Goal: Task Accomplishment & Management: Manage account settings

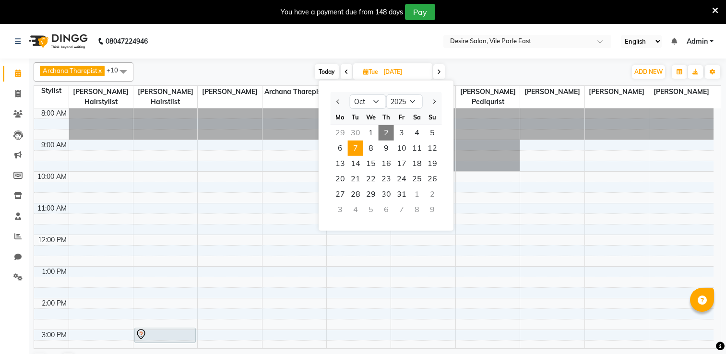
select select "10"
select select "2025"
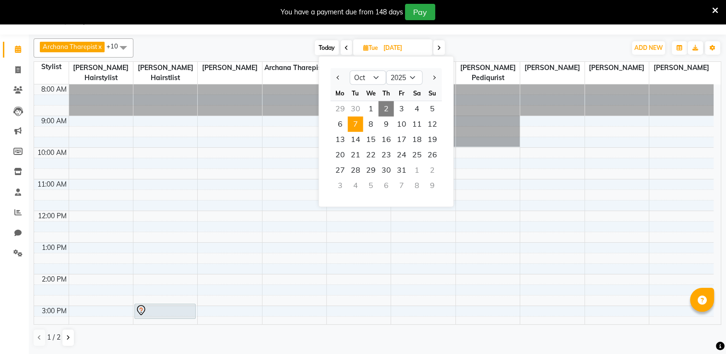
scroll to position [188, 0]
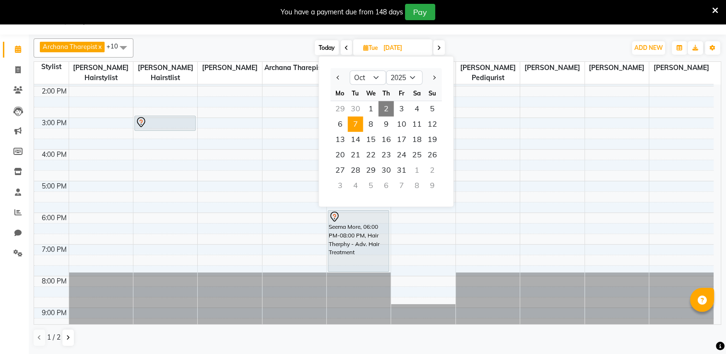
click at [381, 107] on span "2" at bounding box center [385, 108] width 15 height 15
type input "02-10-2025"
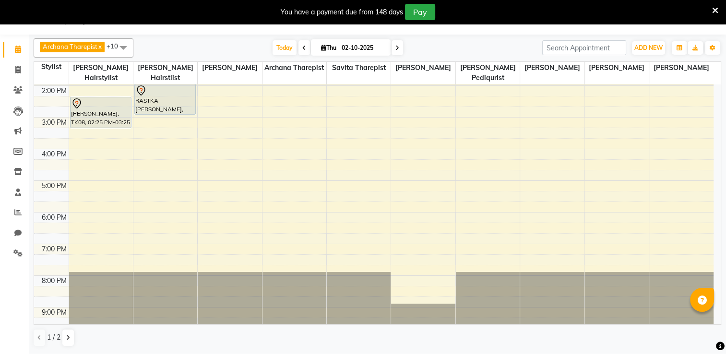
scroll to position [0, 0]
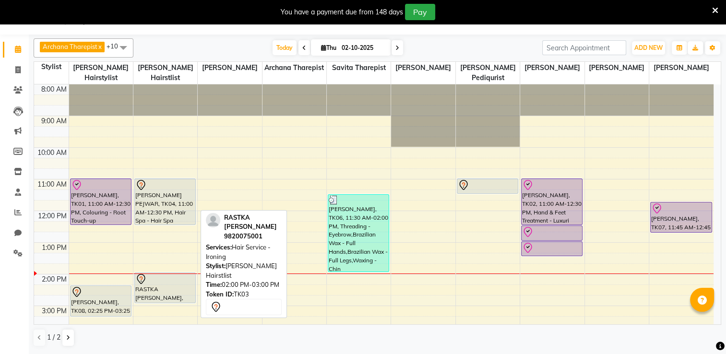
click at [167, 283] on div "RASTKA [PERSON_NAME], TK03, 02:00 PM-03:00 PM, Hair Service - Ironing" at bounding box center [165, 288] width 60 height 30
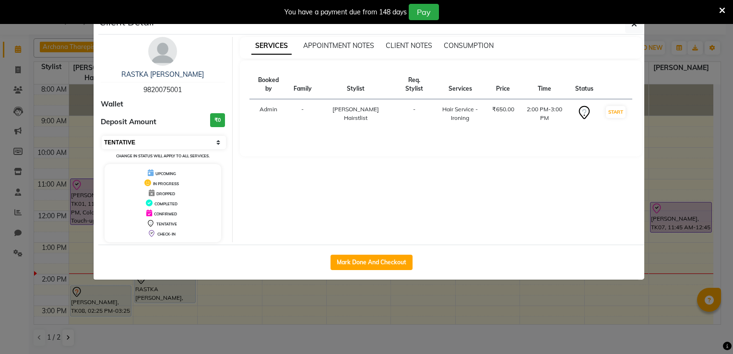
click at [157, 141] on select "Select IN SERVICE CONFIRMED TENTATIVE CHECK IN MARK DONE DROPPED UPCOMING" at bounding box center [164, 142] width 124 height 13
select select "8"
click at [102, 136] on select "Select IN SERVICE CONFIRMED TENTATIVE CHECK IN MARK DONE DROPPED UPCOMING" at bounding box center [164, 142] width 124 height 13
click at [637, 23] on div "You have a payment due from 148 days Pay" at bounding box center [366, 12] width 733 height 24
click at [633, 26] on icon "button" at bounding box center [634, 24] width 6 height 8
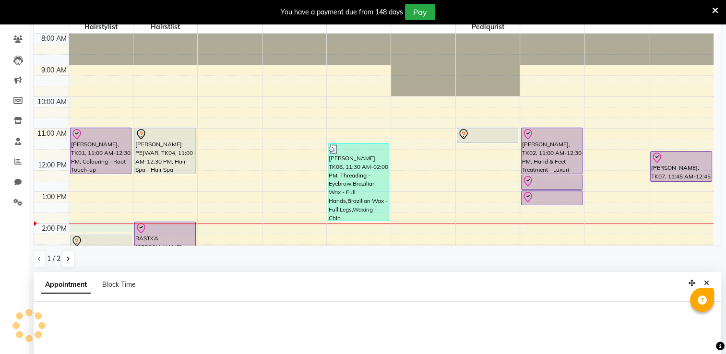
select select "74551"
select select "840"
select select "tentative"
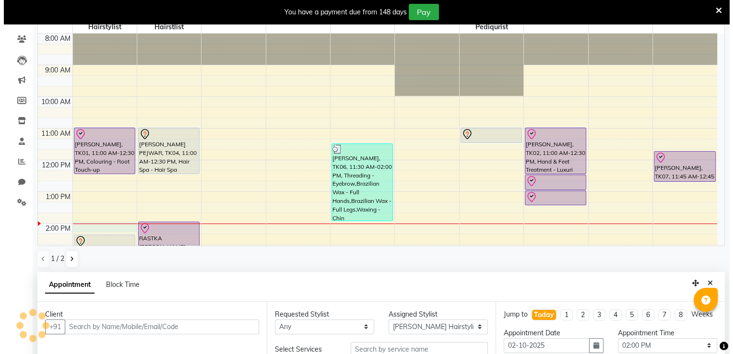
scroll to position [210, 0]
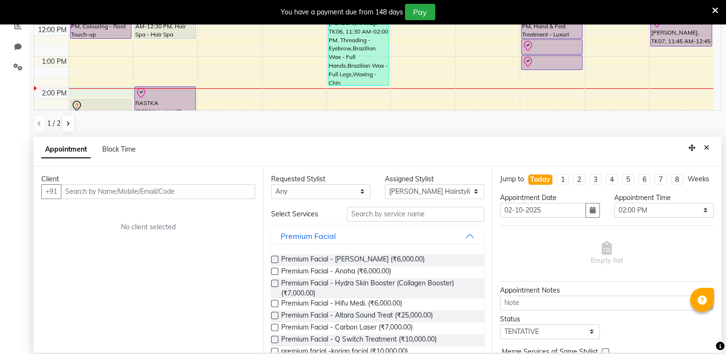
click at [79, 189] on input "text" at bounding box center [158, 191] width 194 height 15
type input "9820933639"
click at [232, 196] on button "Add Client" at bounding box center [235, 191] width 40 height 15
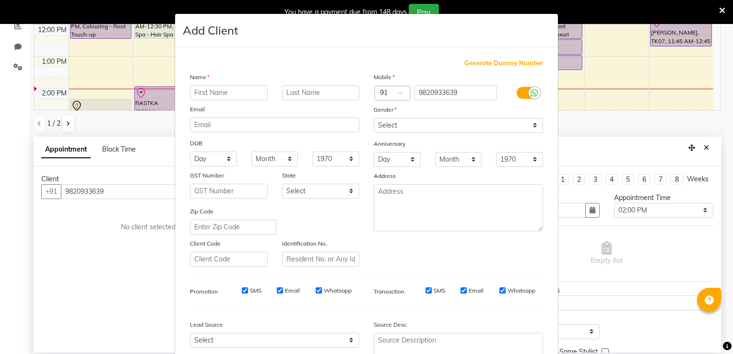
click at [223, 93] on input "text" at bounding box center [229, 92] width 78 height 15
type input "[PERSON_NAME] new"
click at [529, 126] on select "Select [DEMOGRAPHIC_DATA] [DEMOGRAPHIC_DATA] Other Prefer Not To Say" at bounding box center [458, 125] width 169 height 15
select select "[DEMOGRAPHIC_DATA]"
click at [374, 118] on select "Select [DEMOGRAPHIC_DATA] [DEMOGRAPHIC_DATA] Other Prefer Not To Say" at bounding box center [458, 125] width 169 height 15
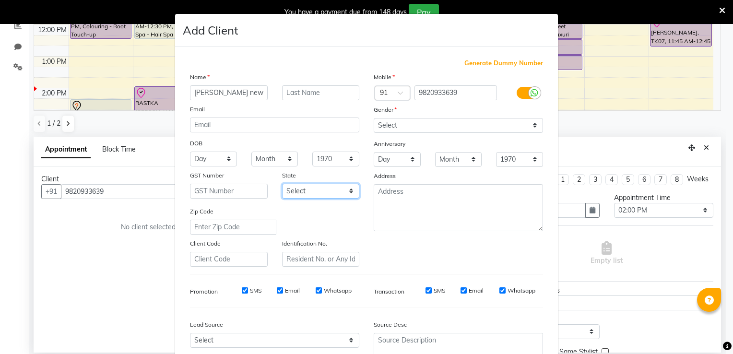
click at [350, 195] on select "Select [GEOGRAPHIC_DATA] [GEOGRAPHIC_DATA] [GEOGRAPHIC_DATA] [GEOGRAPHIC_DATA] …" at bounding box center [321, 191] width 78 height 15
select select "22"
click at [282, 185] on select "Select [GEOGRAPHIC_DATA] [GEOGRAPHIC_DATA] [GEOGRAPHIC_DATA] [GEOGRAPHIC_DATA] …" at bounding box center [321, 191] width 78 height 15
click at [538, 324] on div "Source Desc" at bounding box center [458, 325] width 184 height 13
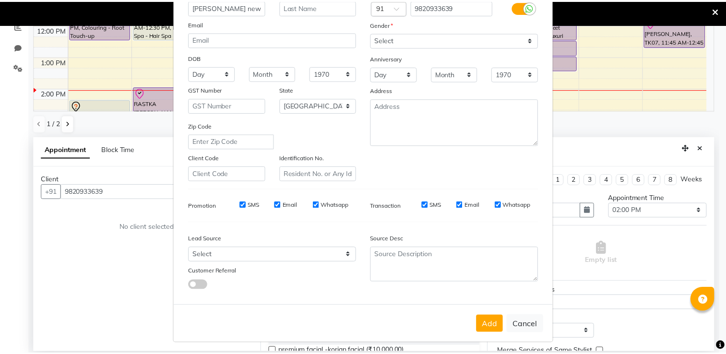
scroll to position [93, 0]
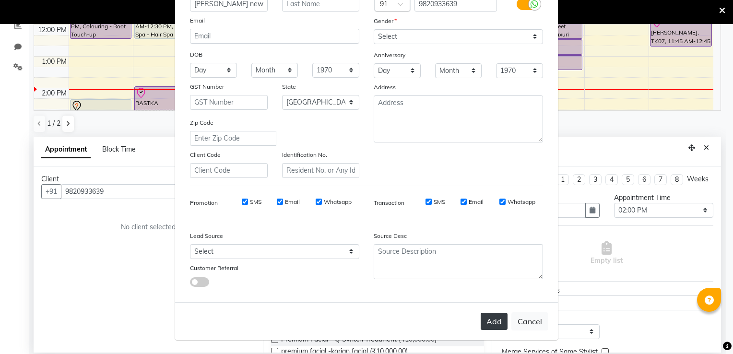
click at [492, 325] on button "Add" at bounding box center [494, 321] width 27 height 17
select select
select select "null"
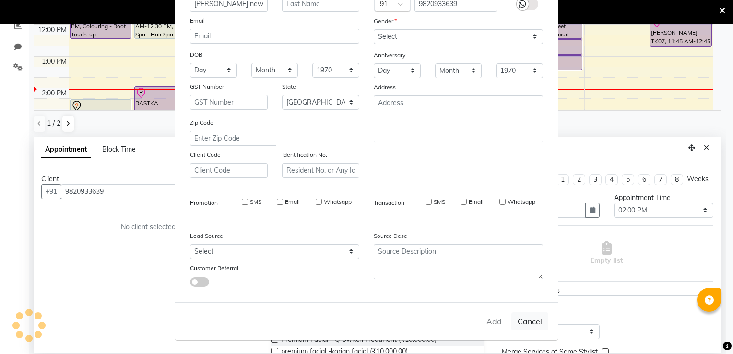
select select
checkbox input "false"
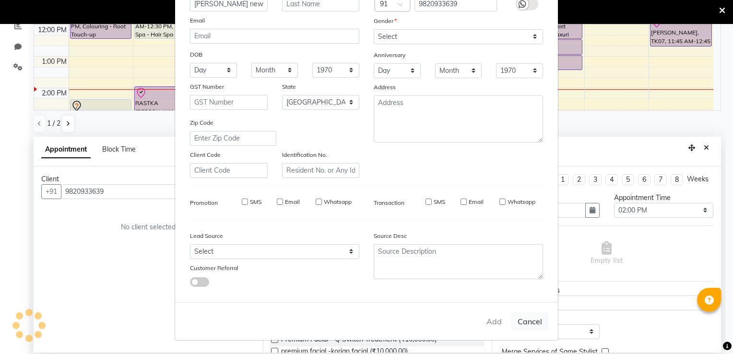
checkbox input "false"
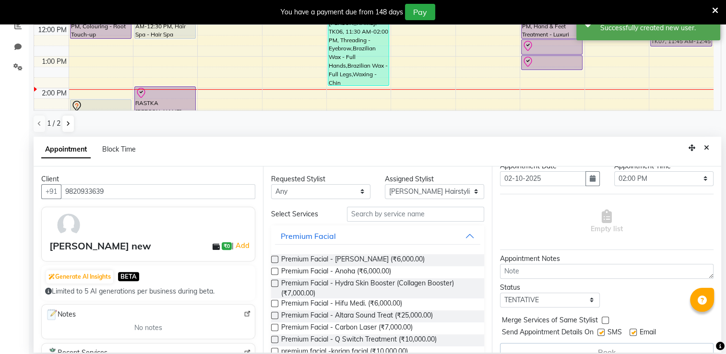
scroll to position [56, 0]
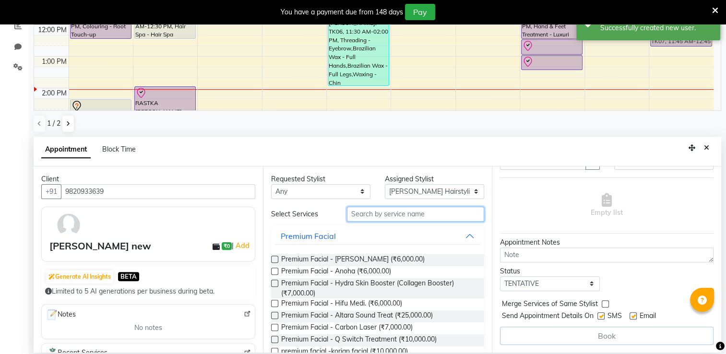
click at [372, 215] on input "text" at bounding box center [415, 214] width 137 height 15
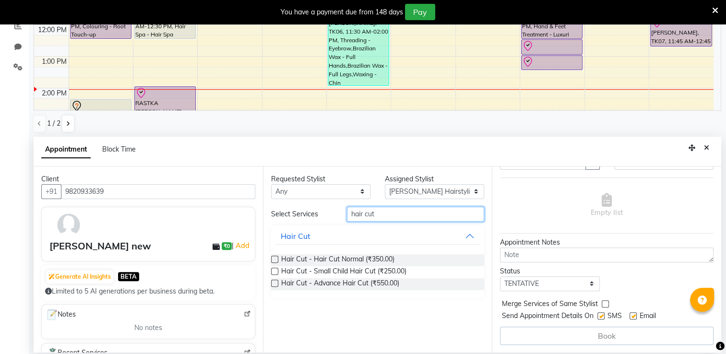
type input "hair cut"
click at [273, 260] on label at bounding box center [274, 259] width 7 height 7
click at [273, 260] on input "checkbox" at bounding box center [274, 260] width 6 height 6
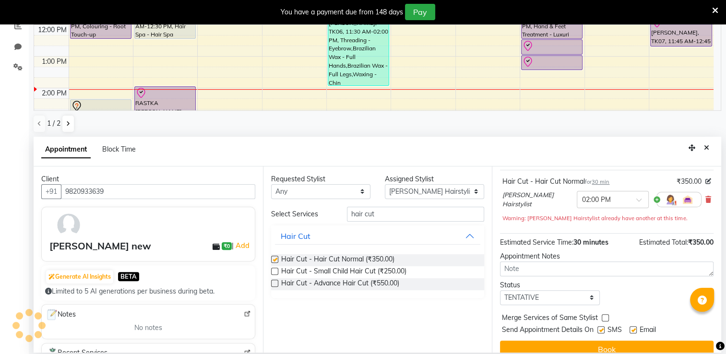
checkbox input "false"
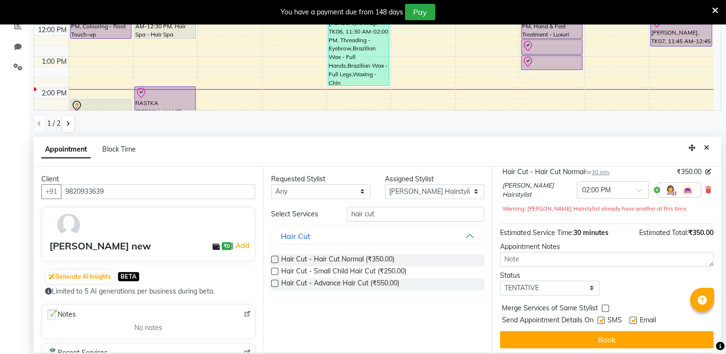
scroll to position [76, 0]
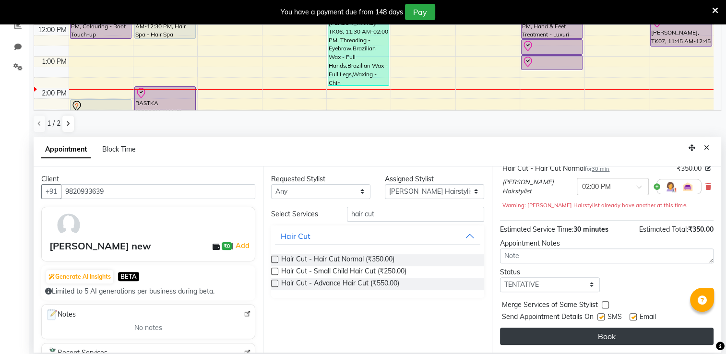
click at [644, 332] on button "Book" at bounding box center [606, 336] width 213 height 17
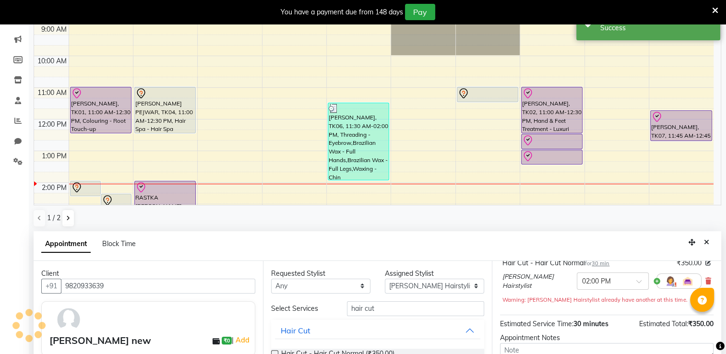
scroll to position [0, 0]
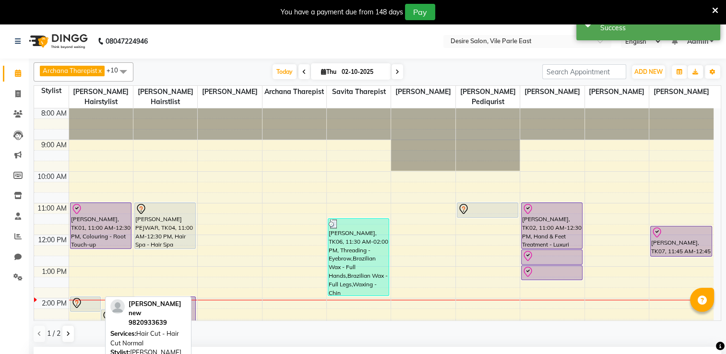
click at [84, 297] on div at bounding box center [85, 303] width 29 height 12
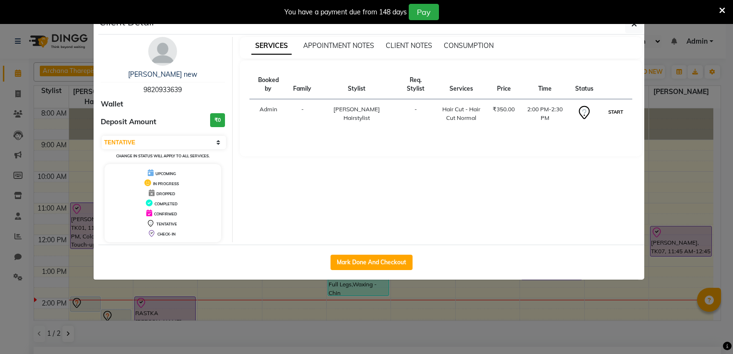
click at [615, 106] on button "START" at bounding box center [616, 112] width 20 height 12
select select "1"
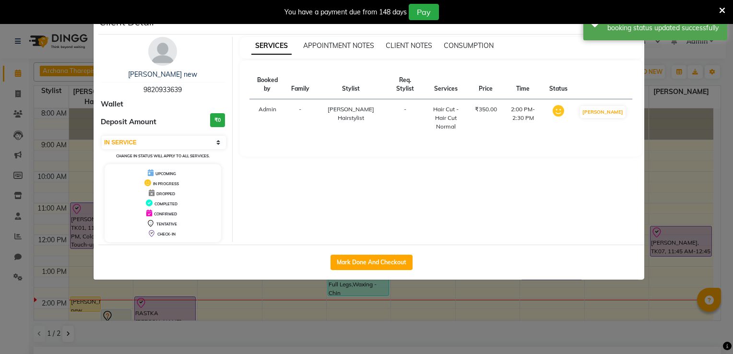
click at [674, 120] on ngb-modal-window "Client Detail [PERSON_NAME] new 9820933639 Wallet Deposit Amount ₹0 Select IN S…" at bounding box center [366, 177] width 733 height 354
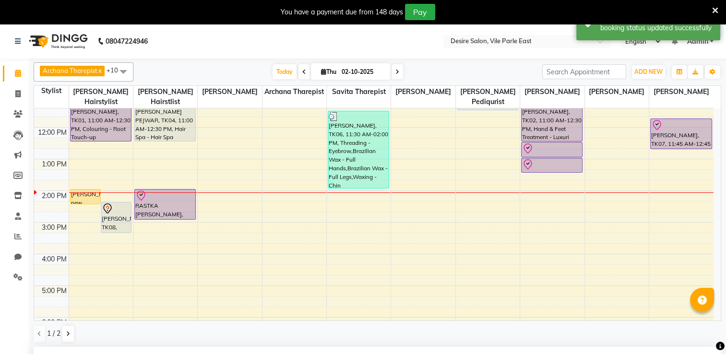
scroll to position [111, 0]
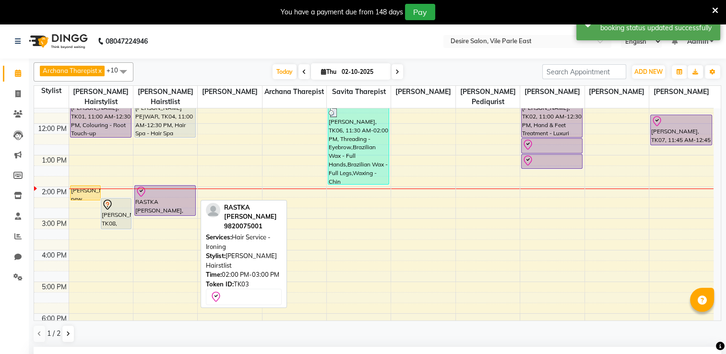
click at [186, 193] on div "RASTKA [PERSON_NAME], TK03, 02:00 PM-03:00 PM, Hair Service - Ironing" at bounding box center [165, 201] width 60 height 30
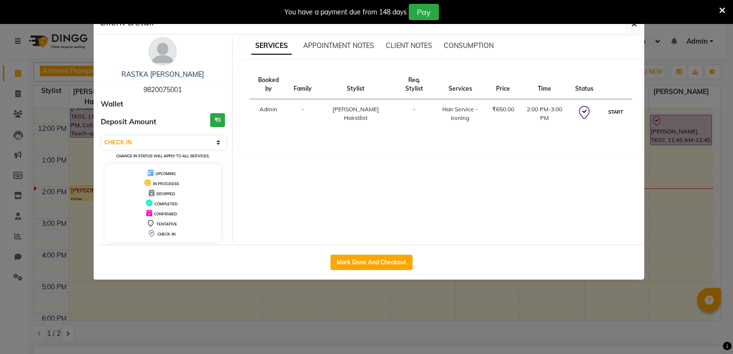
click at [610, 106] on button "START" at bounding box center [616, 112] width 20 height 12
select select "1"
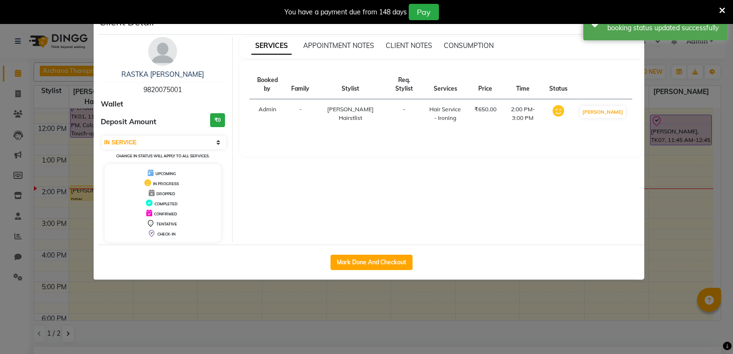
click at [687, 137] on ngb-modal-window "Client Detail RASTKA [PERSON_NAME] 9820075001 Wallet Deposit Amount ₹0 Select I…" at bounding box center [366, 177] width 733 height 354
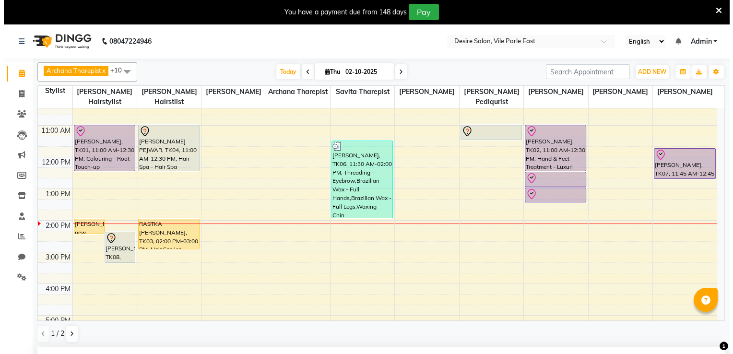
scroll to position [52, 0]
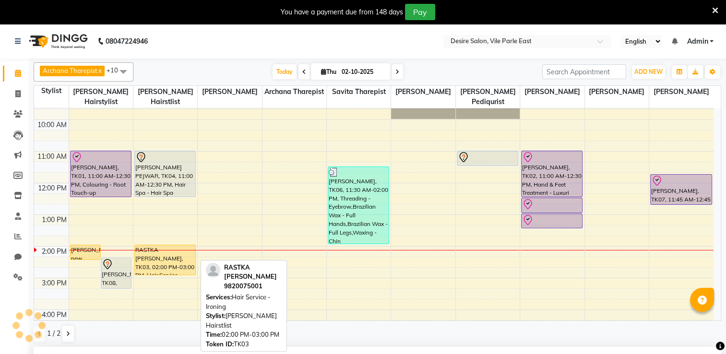
click at [181, 252] on div "RASTKA [PERSON_NAME], TK03, 02:00 PM-03:00 PM, Hair Service - Ironing" at bounding box center [165, 260] width 60 height 30
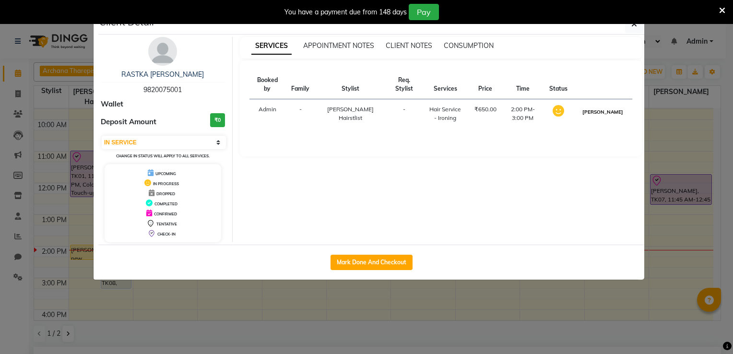
click at [616, 116] on button "[PERSON_NAME]" at bounding box center [603, 112] width 46 height 12
select select "3"
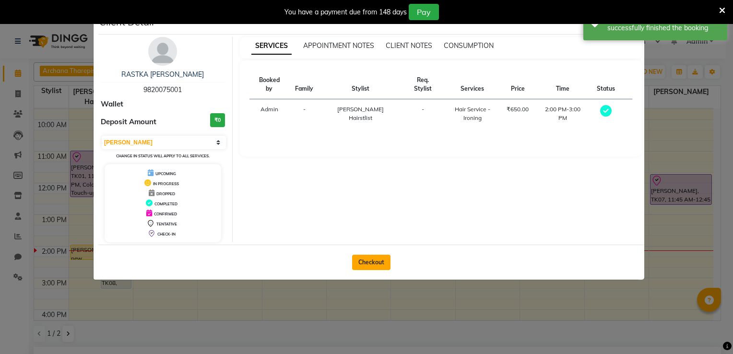
click at [376, 263] on button "Checkout" at bounding box center [371, 262] width 38 height 15
select select "8076"
select select "service"
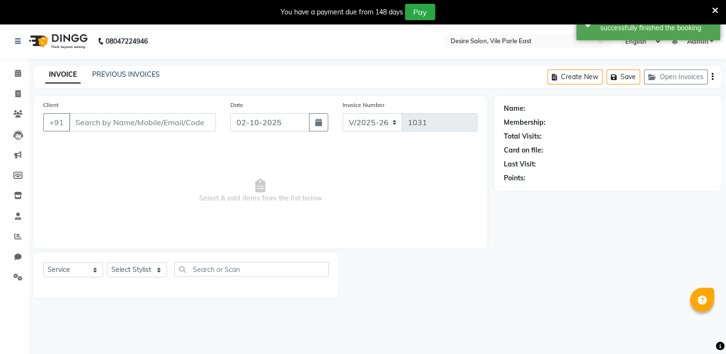
type input "9820075001"
select select "75804"
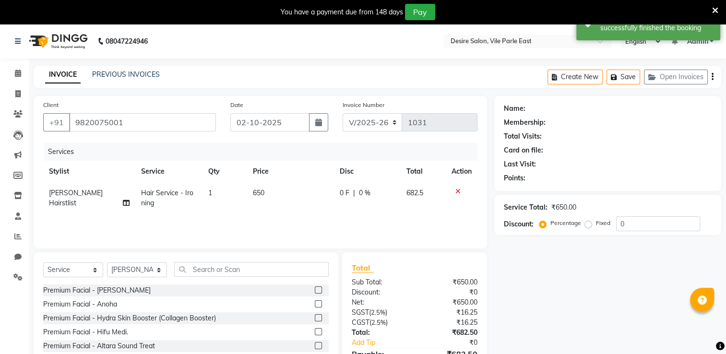
select select "1: Object"
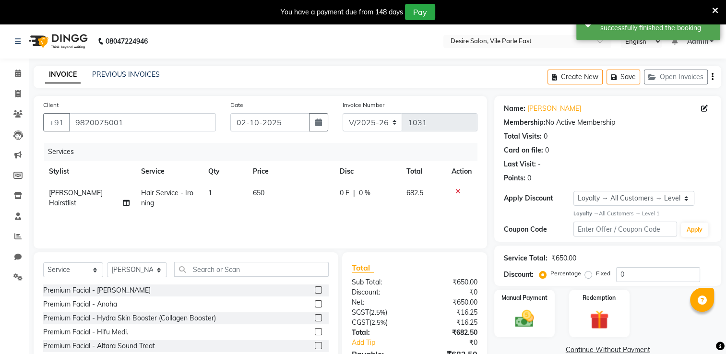
click at [620, 256] on div "Service Total: ₹650.00" at bounding box center [608, 258] width 208 height 10
click at [625, 275] on input "0" at bounding box center [658, 274] width 84 height 15
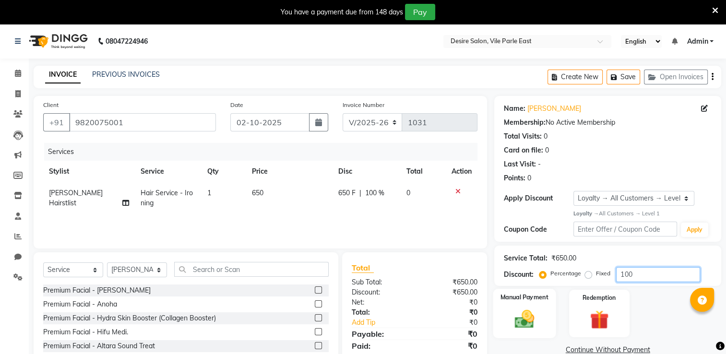
type input "100"
click at [529, 310] on img at bounding box center [524, 318] width 32 height 23
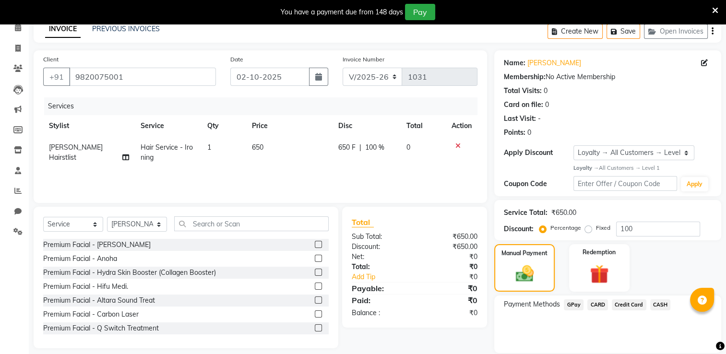
scroll to position [46, 0]
click at [663, 304] on span "CASH" at bounding box center [660, 304] width 21 height 11
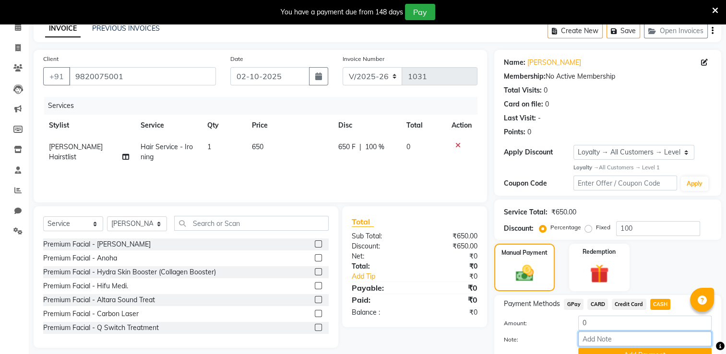
click at [647, 338] on input "Note:" at bounding box center [644, 338] width 133 height 15
type input "membership paper"
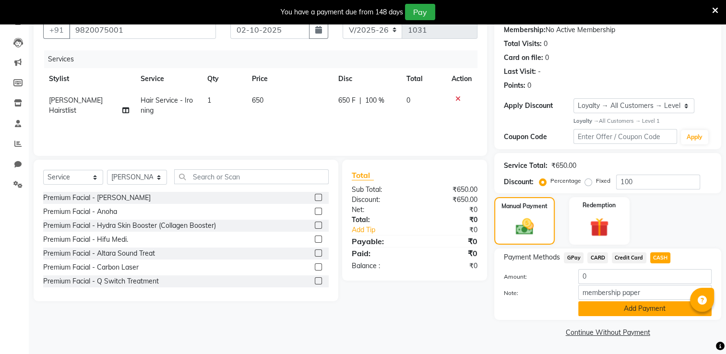
click at [638, 306] on button "Add Payment" at bounding box center [644, 308] width 133 height 15
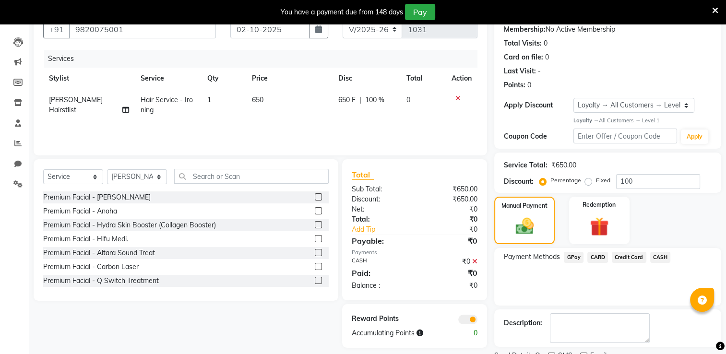
scroll to position [132, 0]
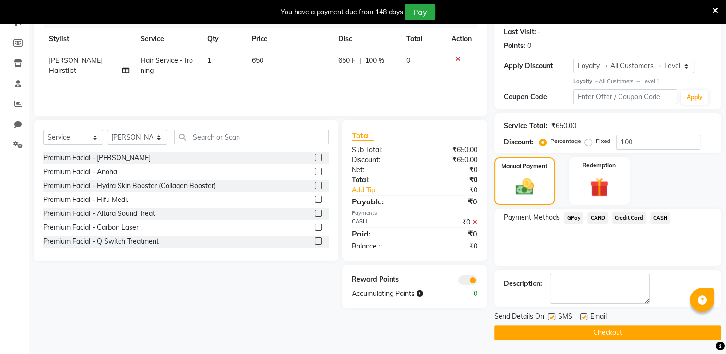
click at [689, 329] on button "Checkout" at bounding box center [607, 332] width 227 height 15
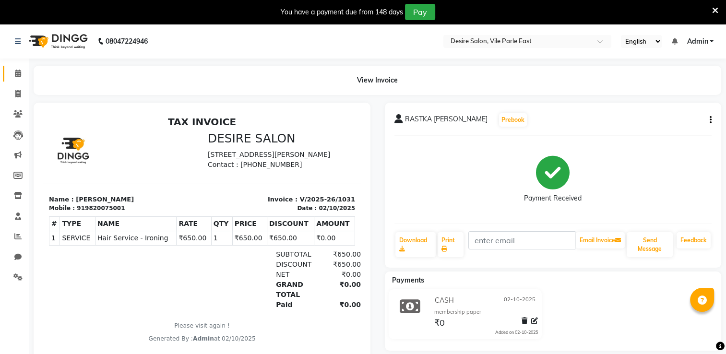
click at [9, 70] on link "Calendar" at bounding box center [14, 74] width 23 height 16
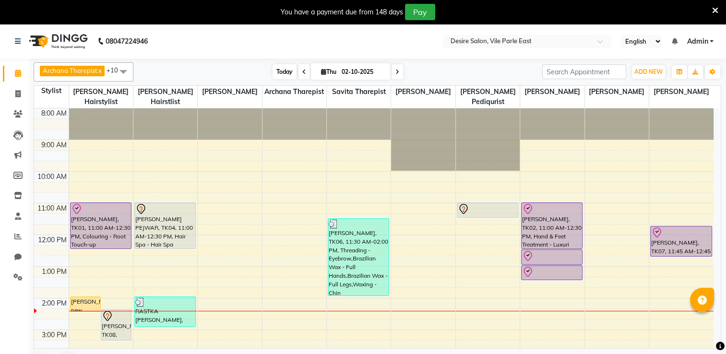
click at [289, 70] on span "Today" at bounding box center [284, 71] width 24 height 15
click at [299, 69] on span at bounding box center [304, 71] width 12 height 15
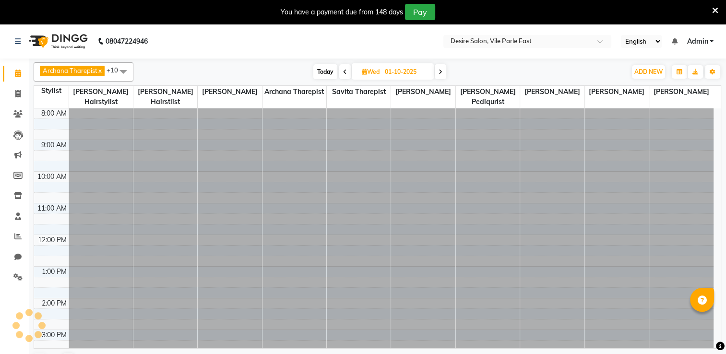
scroll to position [188, 0]
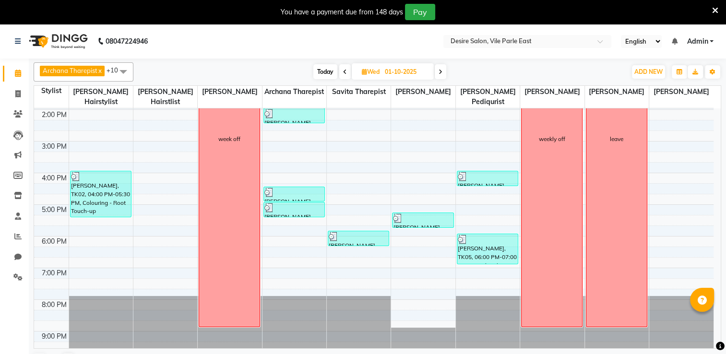
click at [438, 73] on span at bounding box center [441, 71] width 12 height 15
type input "02-10-2025"
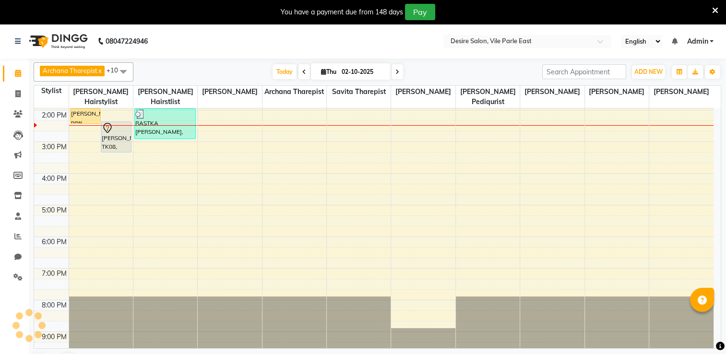
click at [438, 74] on div "Today Thu 02-10-2025" at bounding box center [337, 72] width 399 height 14
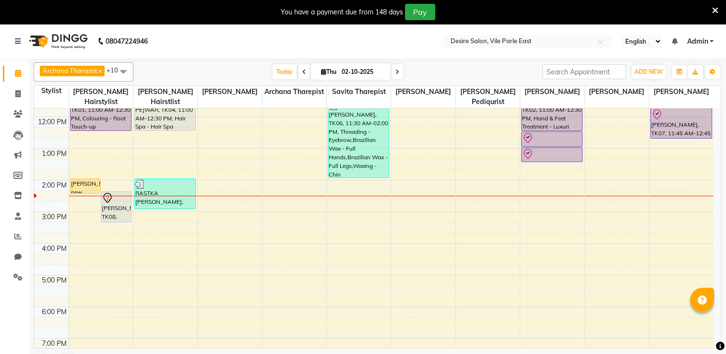
scroll to position [99, 0]
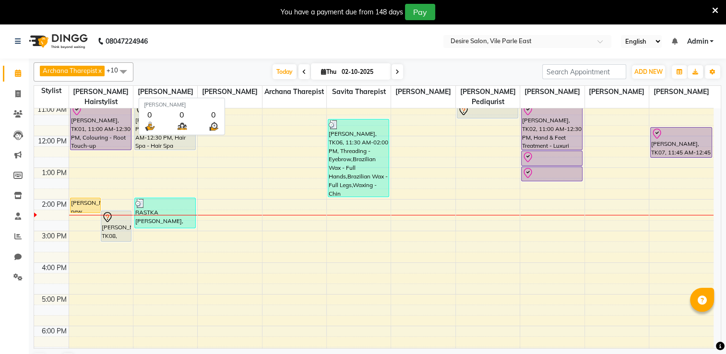
click at [228, 89] on span "[PERSON_NAME]" at bounding box center [230, 92] width 64 height 12
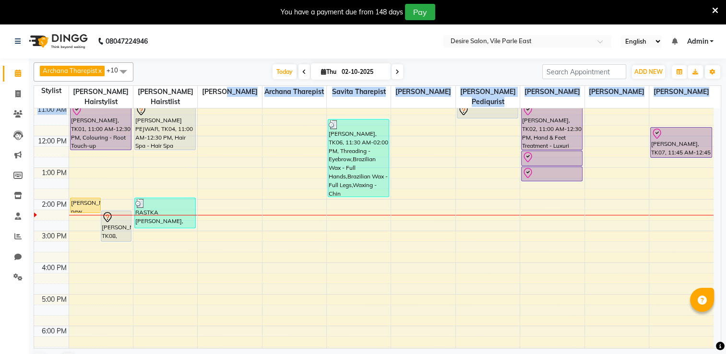
drag, startPoint x: 222, startPoint y: 93, endPoint x: 213, endPoint y: 100, distance: 11.6
click at [213, 100] on table "Stylist [PERSON_NAME] Hairstylist [PERSON_NAME] Hairstlist [PERSON_NAME] [PERSO…" at bounding box center [377, 216] width 687 height 263
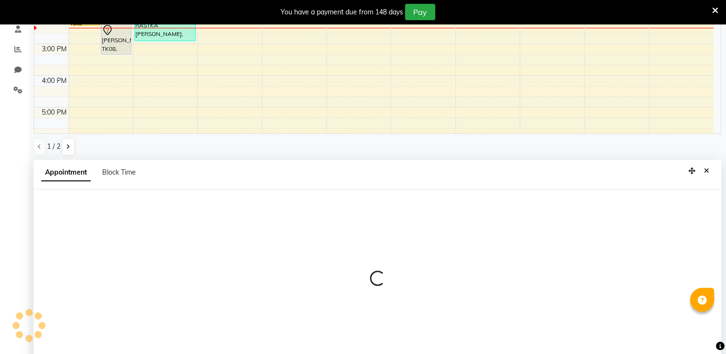
select select "74552"
select select "705"
select select "tentative"
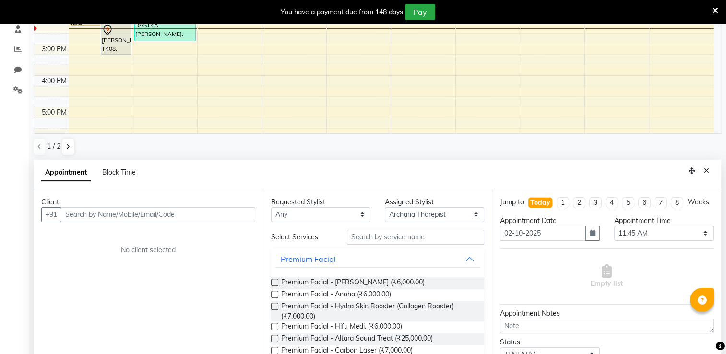
scroll to position [210, 0]
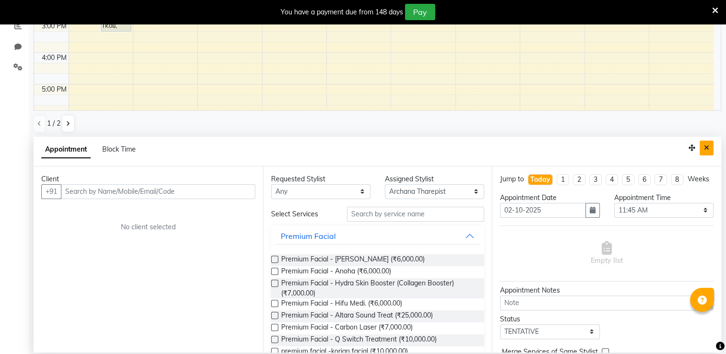
click at [704, 150] on icon "Close" at bounding box center [706, 147] width 5 height 7
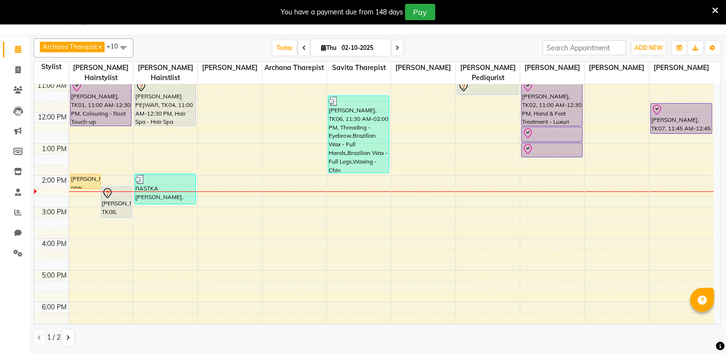
scroll to position [24, 0]
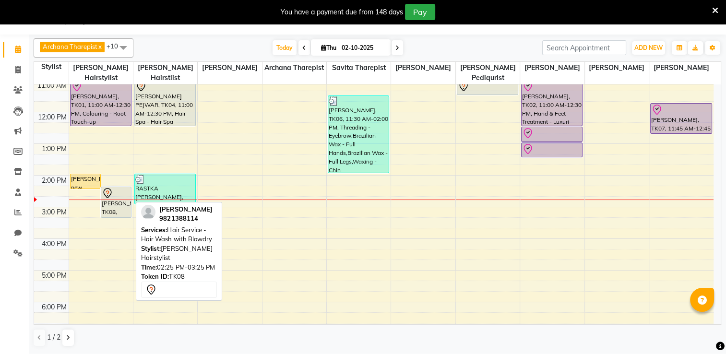
click at [115, 200] on div "[PERSON_NAME], TK08, 02:25 PM-03:25 PM, Hair Service - Hair Wash with Blowdry" at bounding box center [116, 202] width 30 height 30
select select "7"
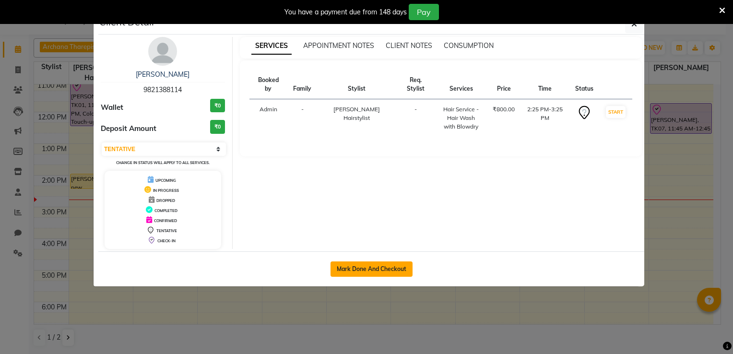
click at [375, 265] on button "Mark Done And Checkout" at bounding box center [371, 268] width 82 height 15
select select "8076"
select select "service"
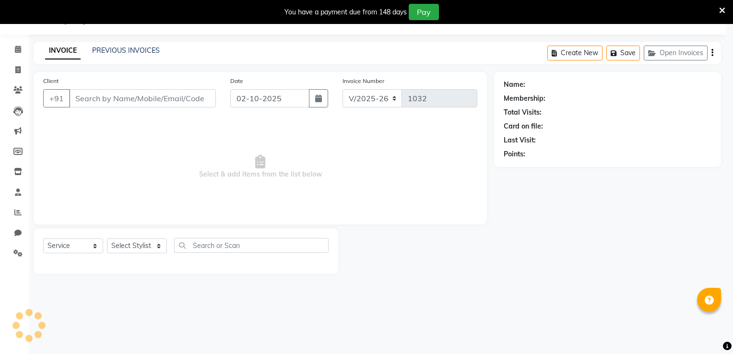
select select "3"
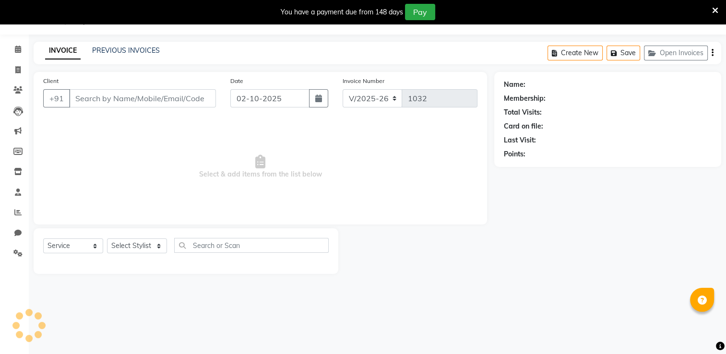
type input "9821388114"
select select "74551"
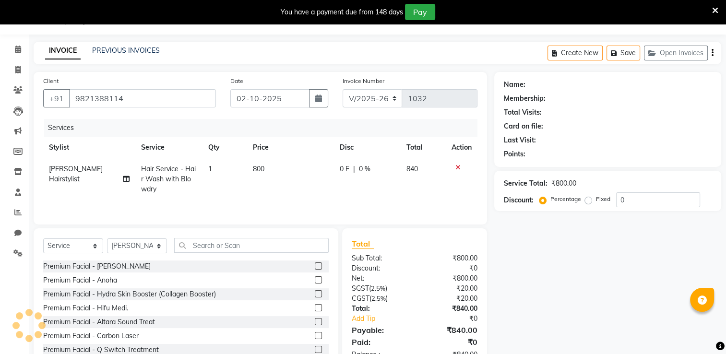
select select "1: Object"
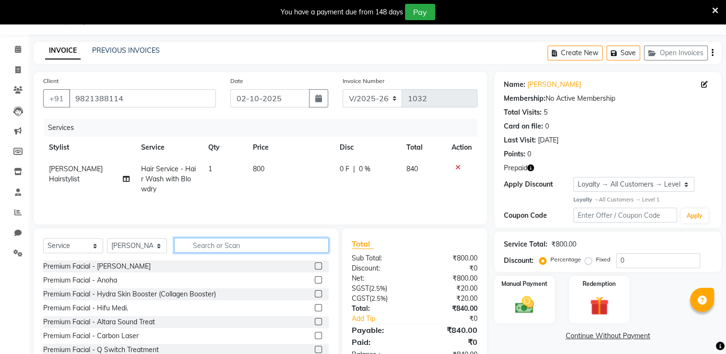
click at [219, 241] on input "text" at bounding box center [251, 245] width 154 height 15
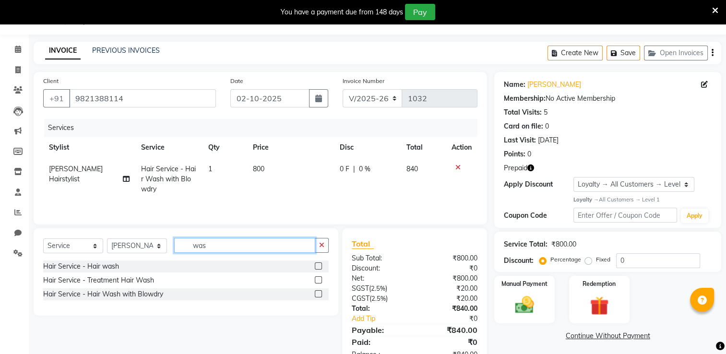
type input "was"
click at [316, 268] on label at bounding box center [318, 265] width 7 height 7
click at [316, 268] on input "checkbox" at bounding box center [318, 266] width 6 height 6
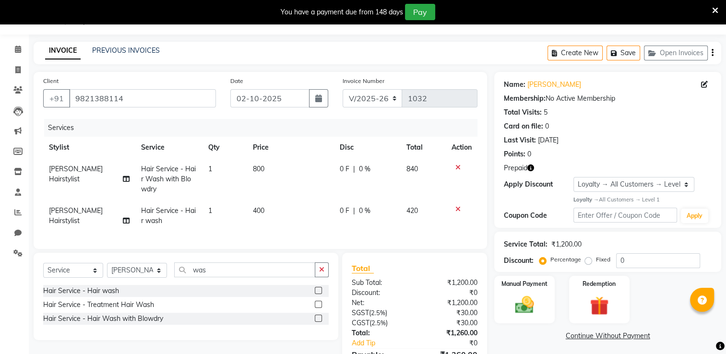
click at [456, 170] on icon at bounding box center [457, 167] width 5 height 7
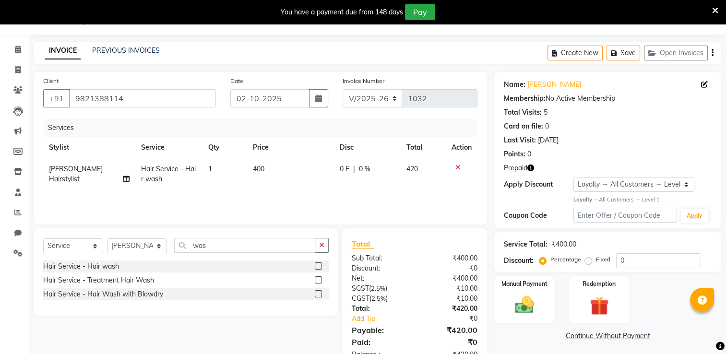
click at [456, 170] on icon at bounding box center [457, 167] width 5 height 7
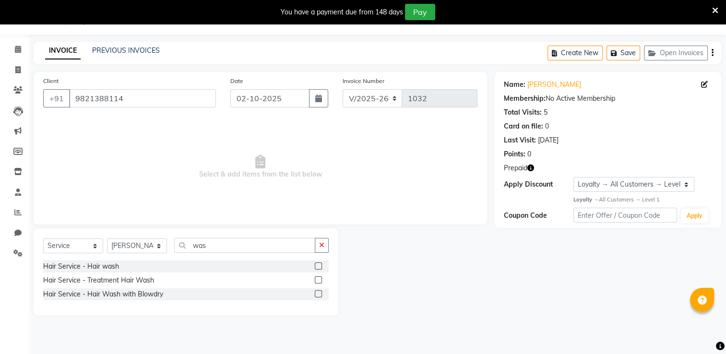
click at [319, 268] on label at bounding box center [318, 265] width 7 height 7
click at [319, 268] on input "checkbox" at bounding box center [318, 266] width 6 height 6
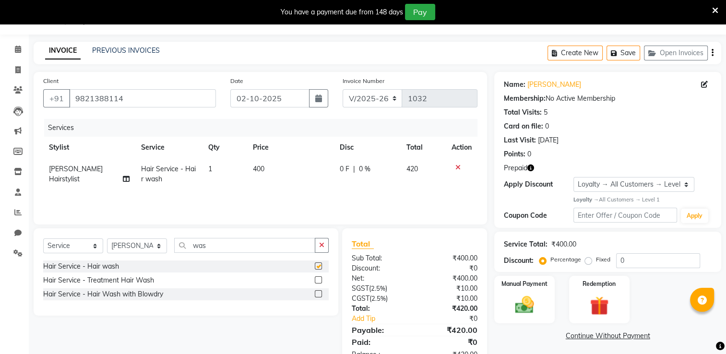
checkbox input "false"
click at [67, 249] on select "Select Service Product Membership Package Voucher Prepaid Gift Card" at bounding box center [73, 245] width 60 height 15
click at [43, 239] on select "Select Service Product Membership Package Voucher Prepaid Gift Card" at bounding box center [73, 245] width 60 height 15
click at [142, 246] on select "Select Stylist Archana Tharepist [PERSON_NAME] Pediqurist [PERSON_NAME] desire …" at bounding box center [137, 245] width 60 height 15
select select "74553"
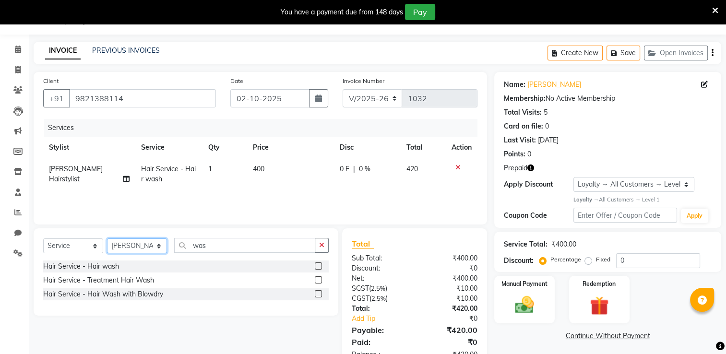
click at [107, 239] on select "Select Stylist Archana Tharepist [PERSON_NAME] Pediqurist [PERSON_NAME] desire …" at bounding box center [137, 245] width 60 height 15
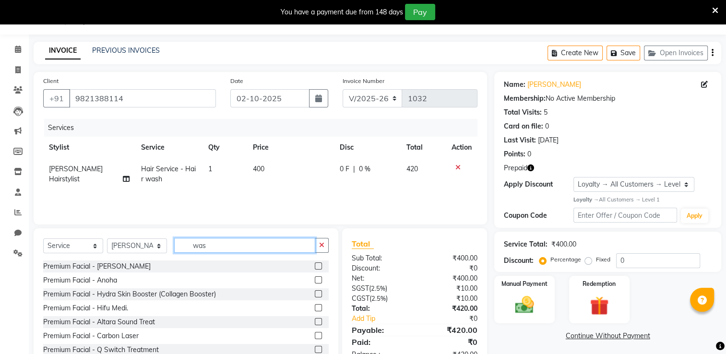
click at [224, 245] on input "was" at bounding box center [244, 245] width 141 height 15
type input "w"
type input "was"
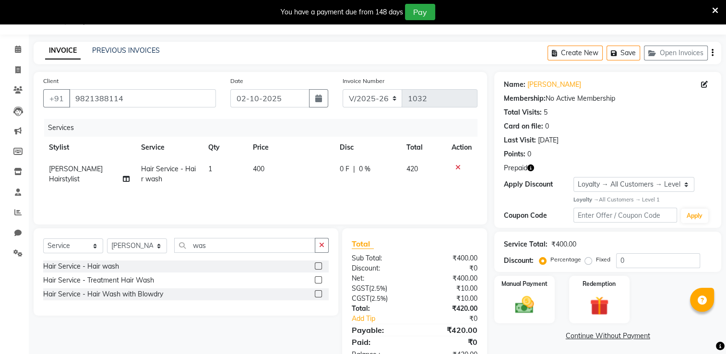
click at [320, 266] on label at bounding box center [318, 265] width 7 height 7
click at [320, 266] on input "checkbox" at bounding box center [318, 266] width 6 height 6
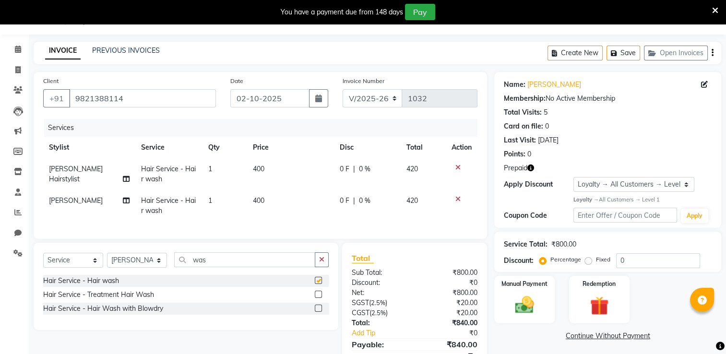
checkbox input "false"
click at [460, 168] on div at bounding box center [461, 167] width 20 height 7
click at [459, 167] on icon at bounding box center [457, 167] width 5 height 7
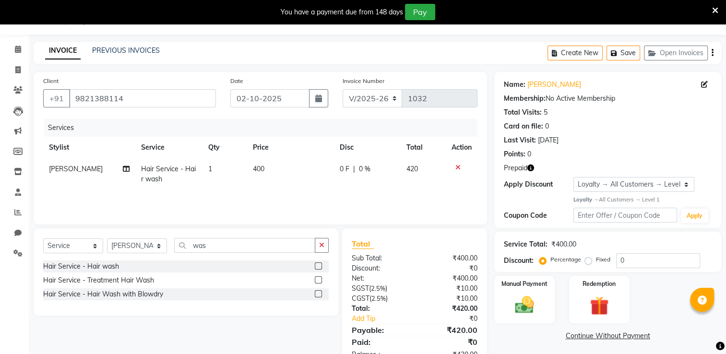
click at [250, 175] on td "400" at bounding box center [290, 174] width 87 height 32
select select "74553"
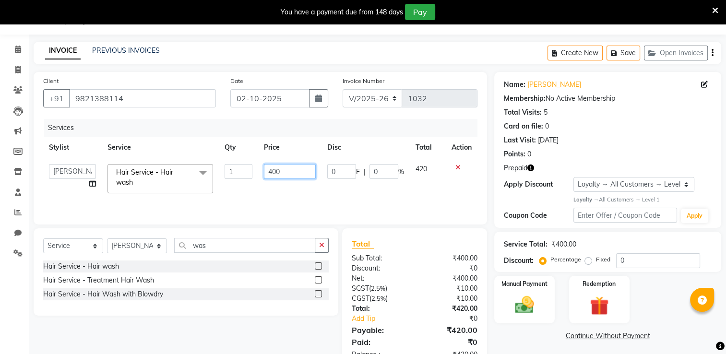
click at [294, 173] on input "400" at bounding box center [290, 171] width 52 height 15
type input "4"
type input "500"
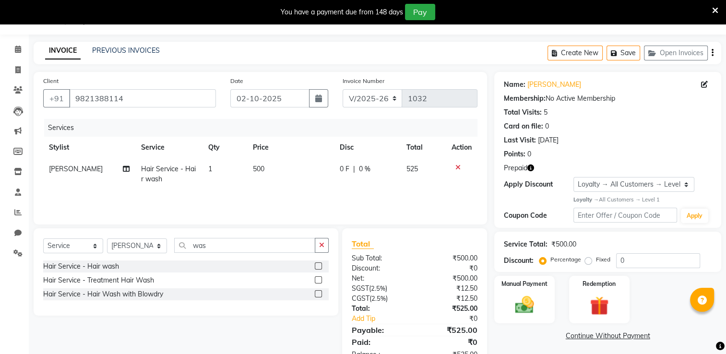
click at [297, 191] on div "Services Stylist Service Qty Price Disc Total Action [PERSON_NAME] Tharepist Ha…" at bounding box center [260, 167] width 434 height 96
click at [606, 293] on div "Redemption" at bounding box center [598, 299] width 63 height 49
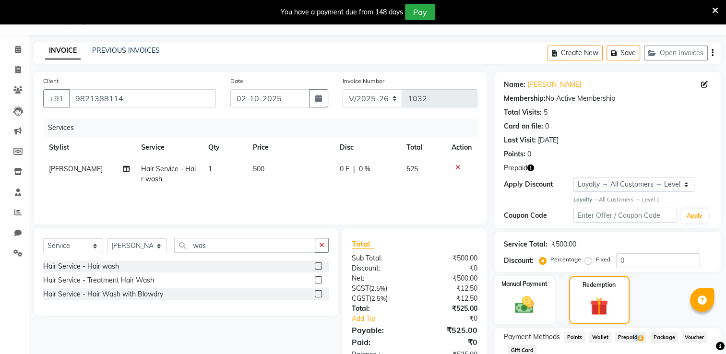
drag, startPoint x: 634, startPoint y: 348, endPoint x: 630, endPoint y: 339, distance: 9.9
click at [630, 339] on div "Payment Methods Points Wallet Prepaid 1 Package Voucher Gift Card" at bounding box center [608, 345] width 208 height 26
click at [630, 339] on span "Prepaid 1" at bounding box center [630, 337] width 31 height 11
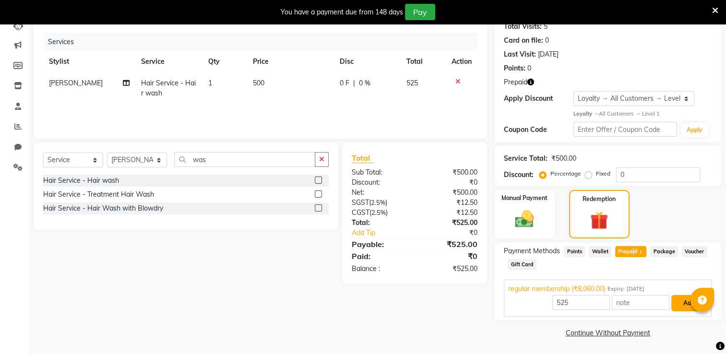
click at [679, 305] on button "Add" at bounding box center [688, 303] width 35 height 16
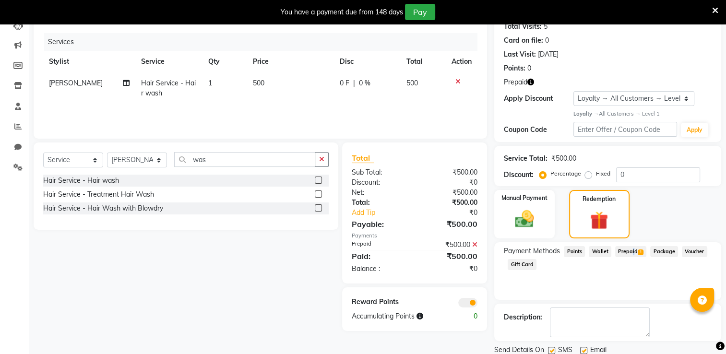
scroll to position [142, 0]
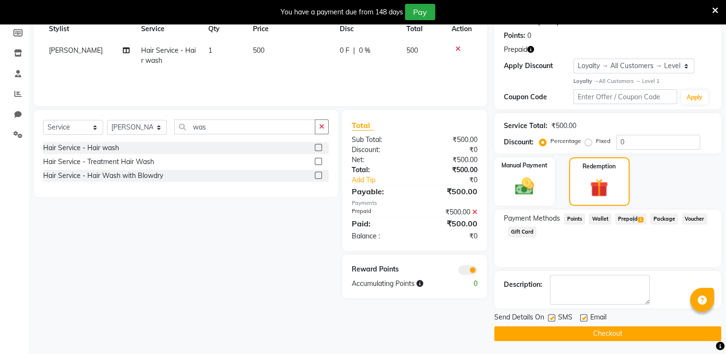
click at [671, 329] on button "Checkout" at bounding box center [607, 333] width 227 height 15
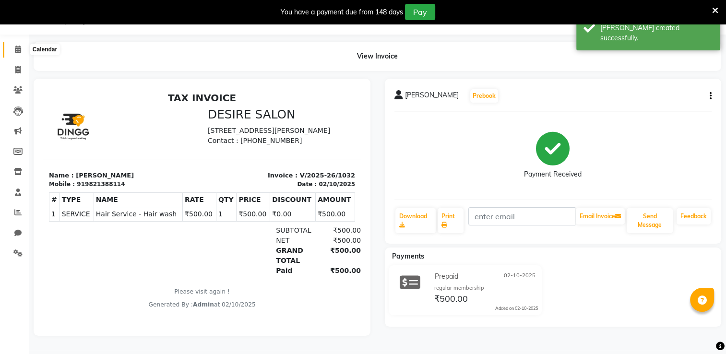
click at [19, 49] on icon at bounding box center [18, 49] width 6 height 7
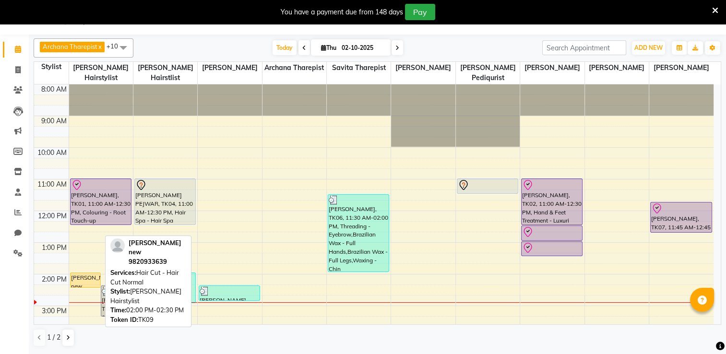
click at [82, 273] on div "[PERSON_NAME] new, TK09, 02:00 PM-02:30 PM, Hair Cut - Hair Cut Normal" at bounding box center [86, 280] width 30 height 14
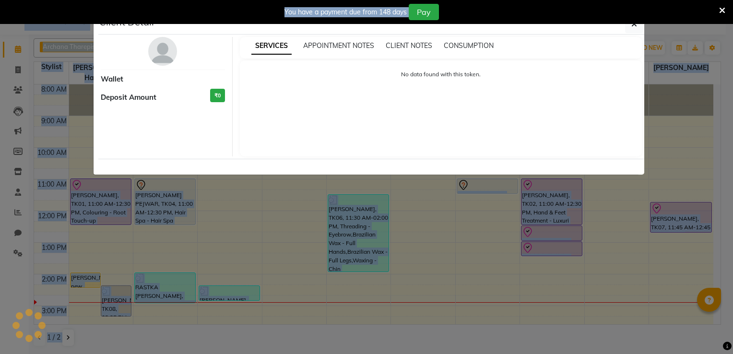
click at [82, 272] on ngb-modal-window "Client Detail Wallet Deposit Amount ₹0 SERVICES APPOINTMENT NOTES CLIENT NOTES …" at bounding box center [366, 177] width 733 height 354
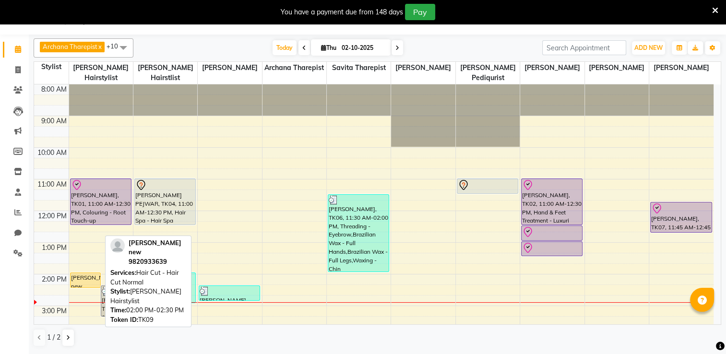
click at [82, 273] on div "[PERSON_NAME] new, TK09, 02:00 PM-02:30 PM, Hair Cut - Hair Cut Normal" at bounding box center [86, 280] width 30 height 14
select select "1"
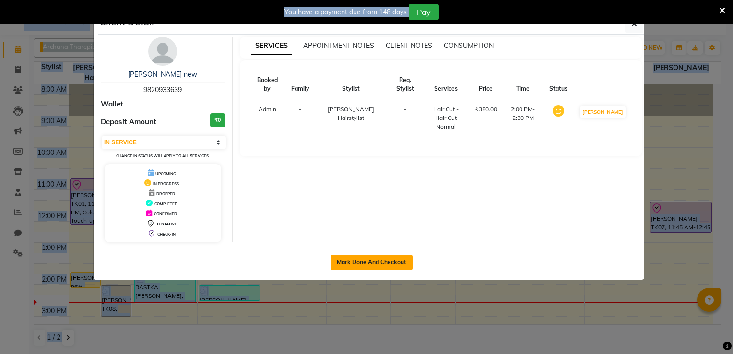
click at [377, 267] on button "Mark Done And Checkout" at bounding box center [371, 262] width 82 height 15
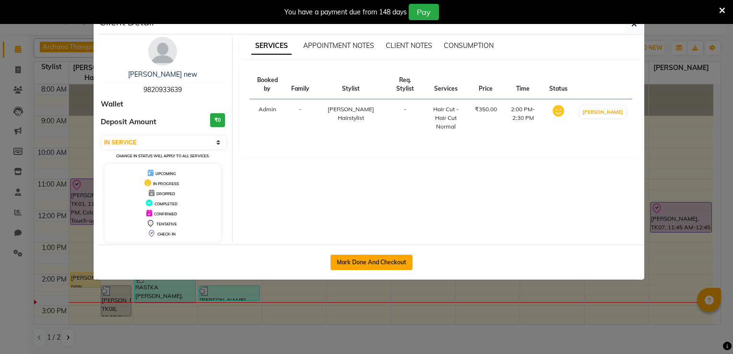
select select "service"
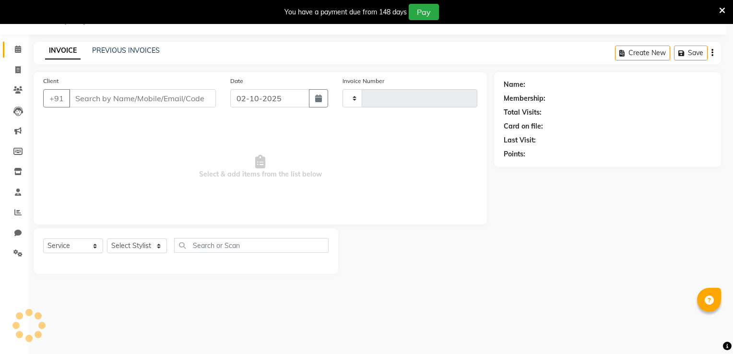
type input "1033"
select select "3"
select select "8076"
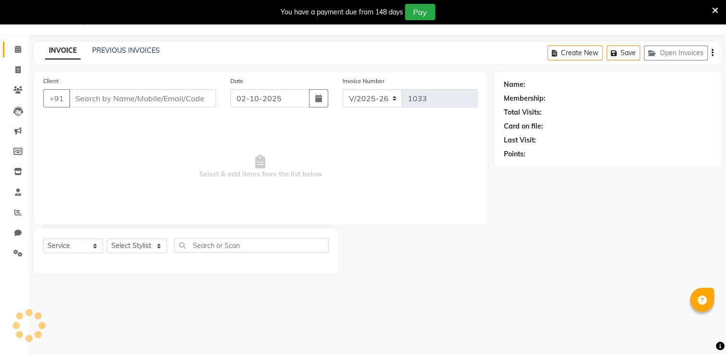
type input "9820933639"
select select "74551"
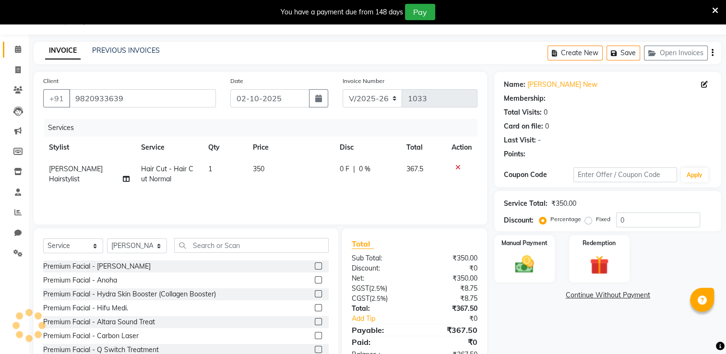
select select "1: Object"
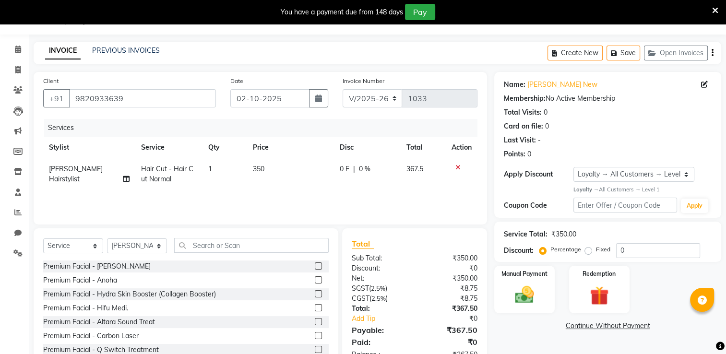
click at [255, 172] on span "350" at bounding box center [259, 169] width 12 height 9
select select "74551"
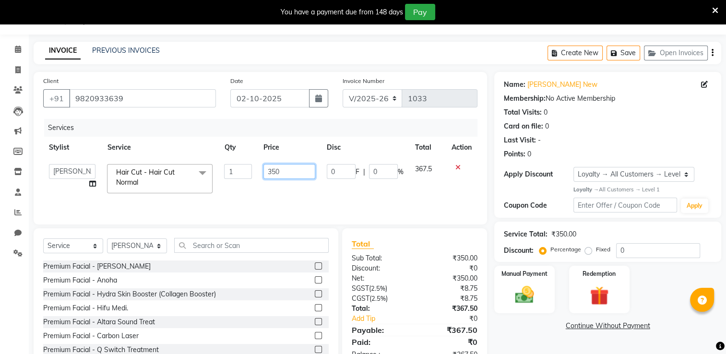
click at [278, 171] on input "350" at bounding box center [289, 171] width 52 height 15
type input "3"
type input "550"
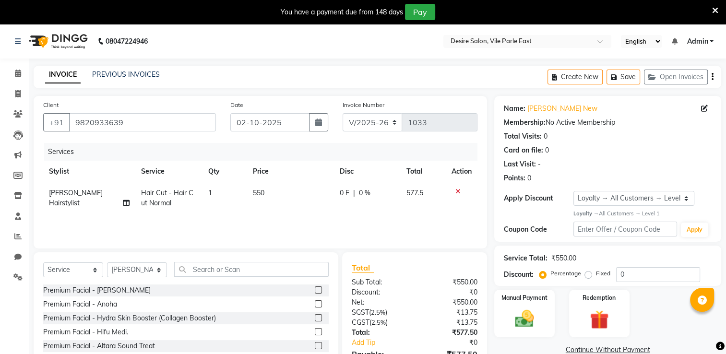
click at [712, 77] on icon "button" at bounding box center [712, 77] width 2 height 0
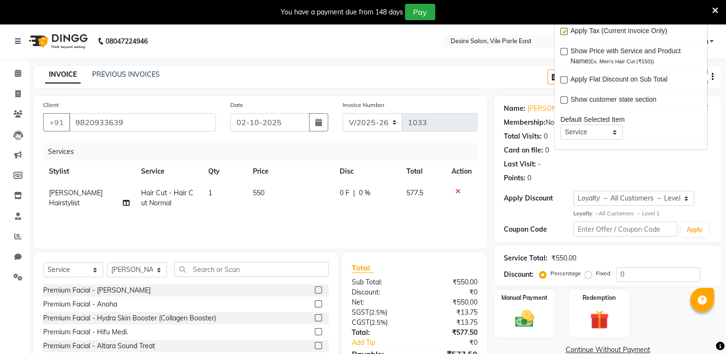
click at [567, 30] on div "Apply Tax (Current Invoice Only)" at bounding box center [630, 32] width 141 height 12
click at [562, 31] on label at bounding box center [563, 31] width 7 height 7
click at [562, 31] on input "checkbox" at bounding box center [563, 32] width 6 height 6
checkbox input "false"
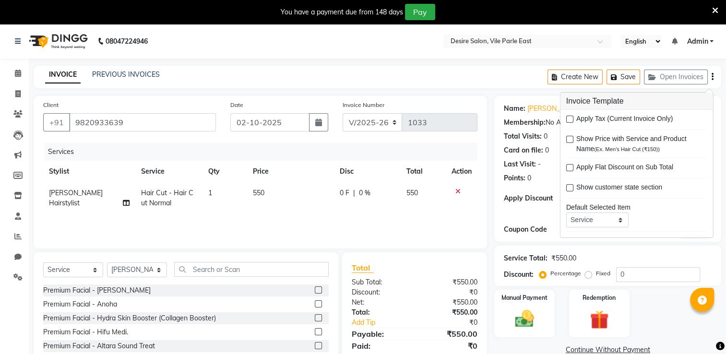
scroll to position [54, 0]
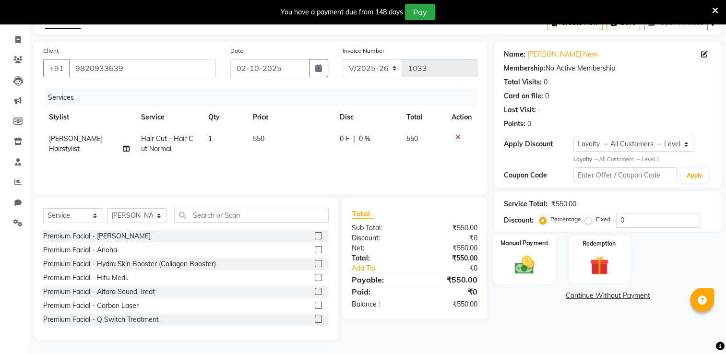
click at [537, 259] on img at bounding box center [524, 264] width 32 height 23
click at [576, 296] on span "GPay" at bounding box center [574, 296] width 20 height 11
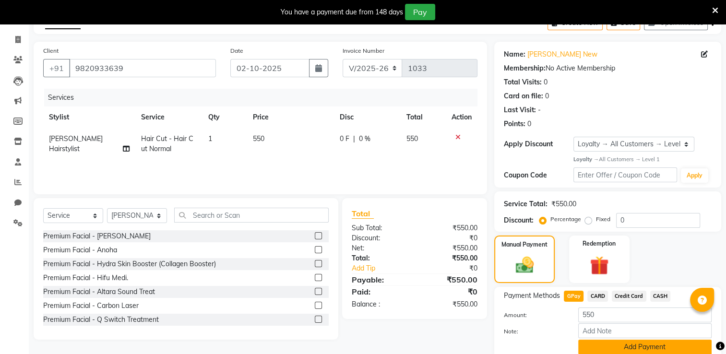
click at [667, 347] on button "Add Payment" at bounding box center [644, 347] width 133 height 15
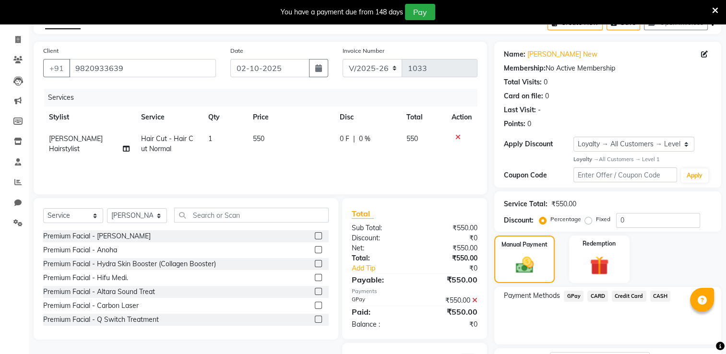
scroll to position [132, 0]
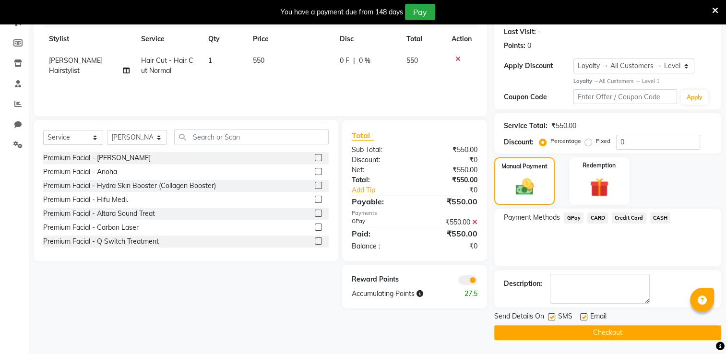
click at [661, 330] on button "Checkout" at bounding box center [607, 332] width 227 height 15
